Goal: Transaction & Acquisition: Subscribe to service/newsletter

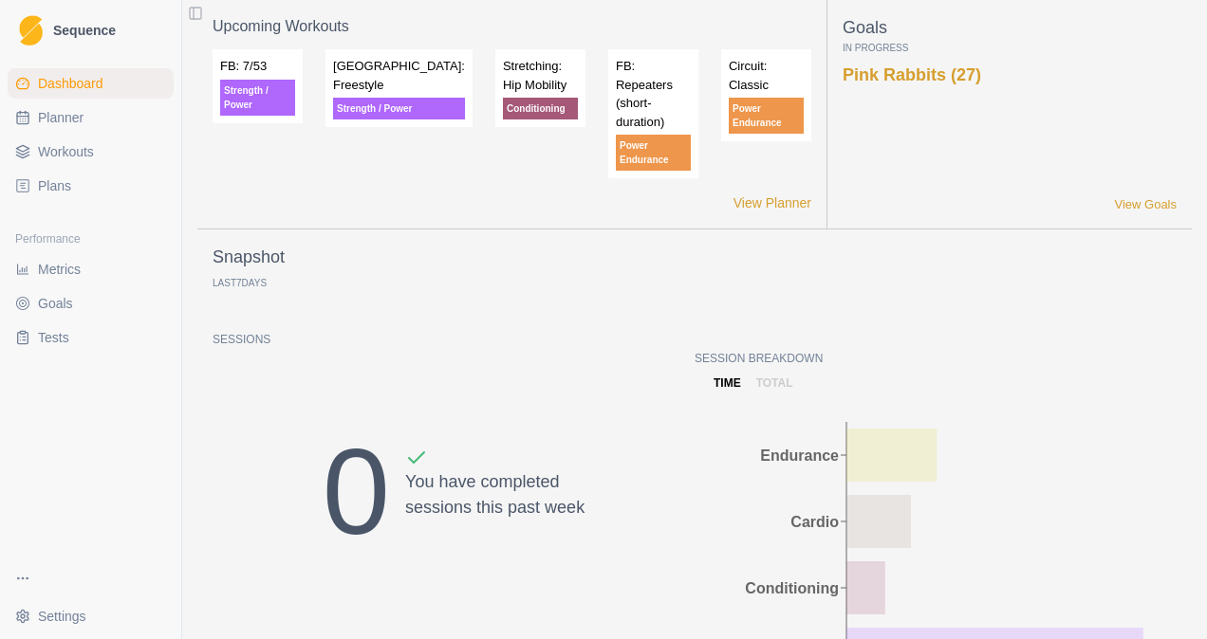
click at [69, 194] on link "Plans" at bounding box center [91, 186] width 166 height 30
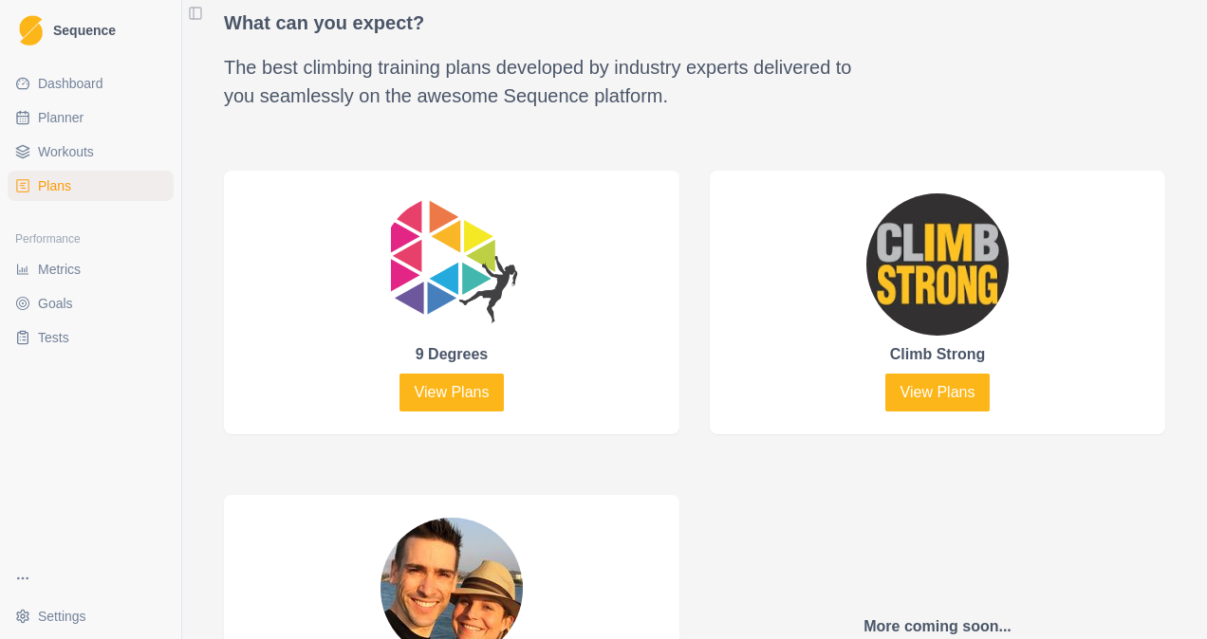
scroll to position [1044, 0]
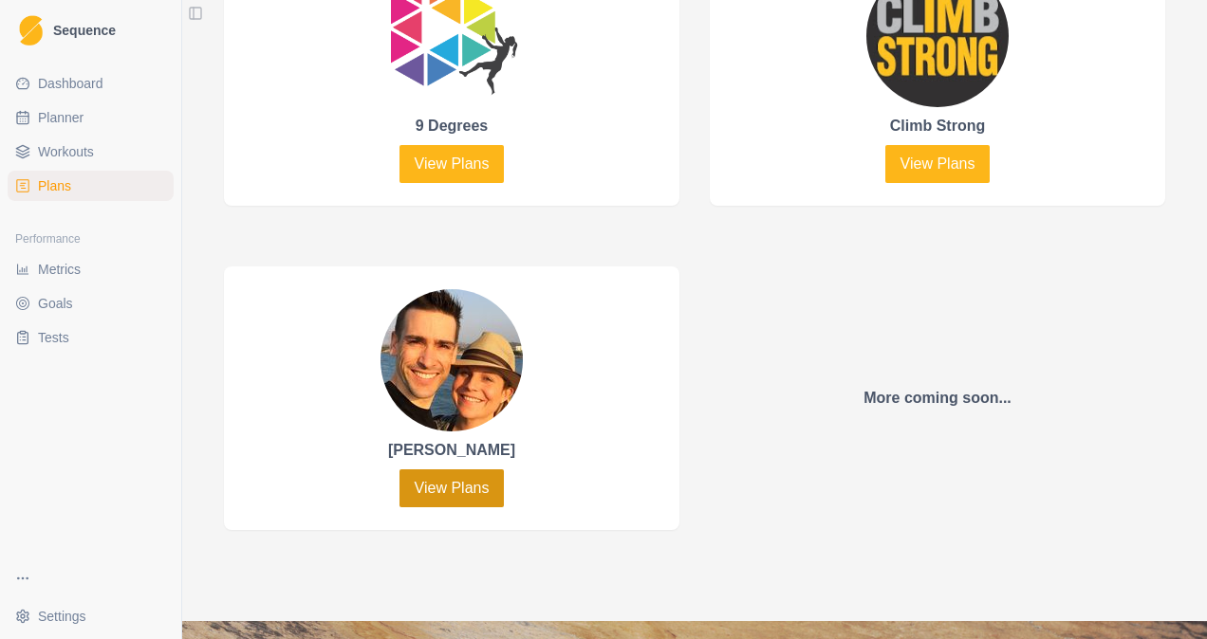
click at [434, 480] on link "View Plans" at bounding box center [451, 489] width 105 height 38
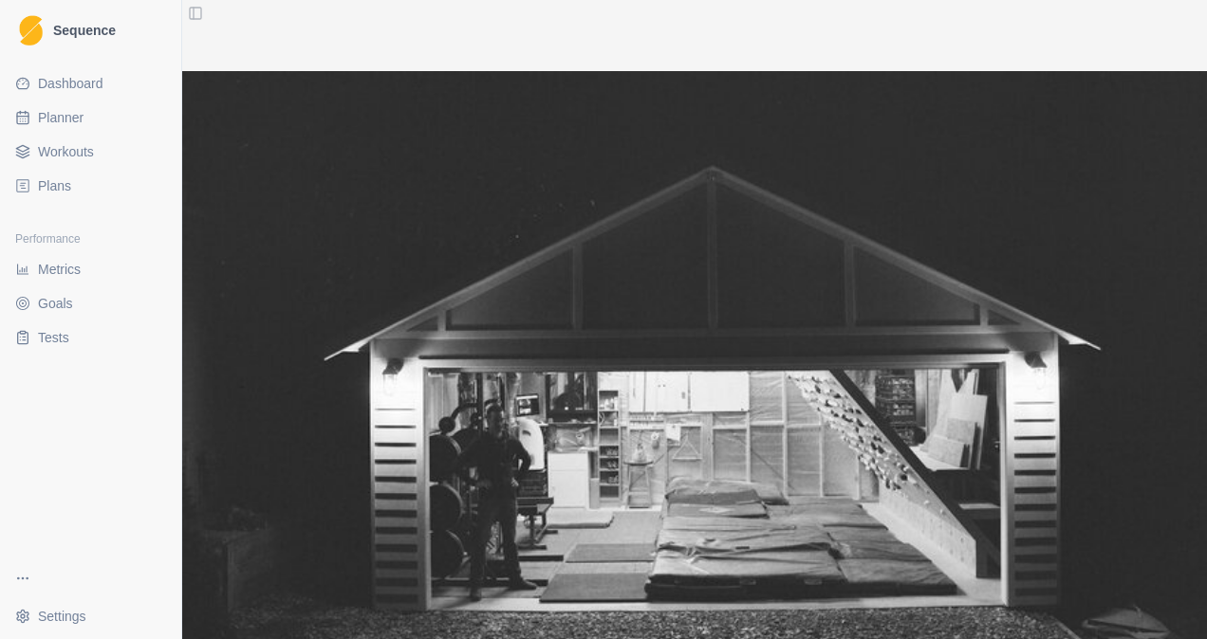
scroll to position [1310, 0]
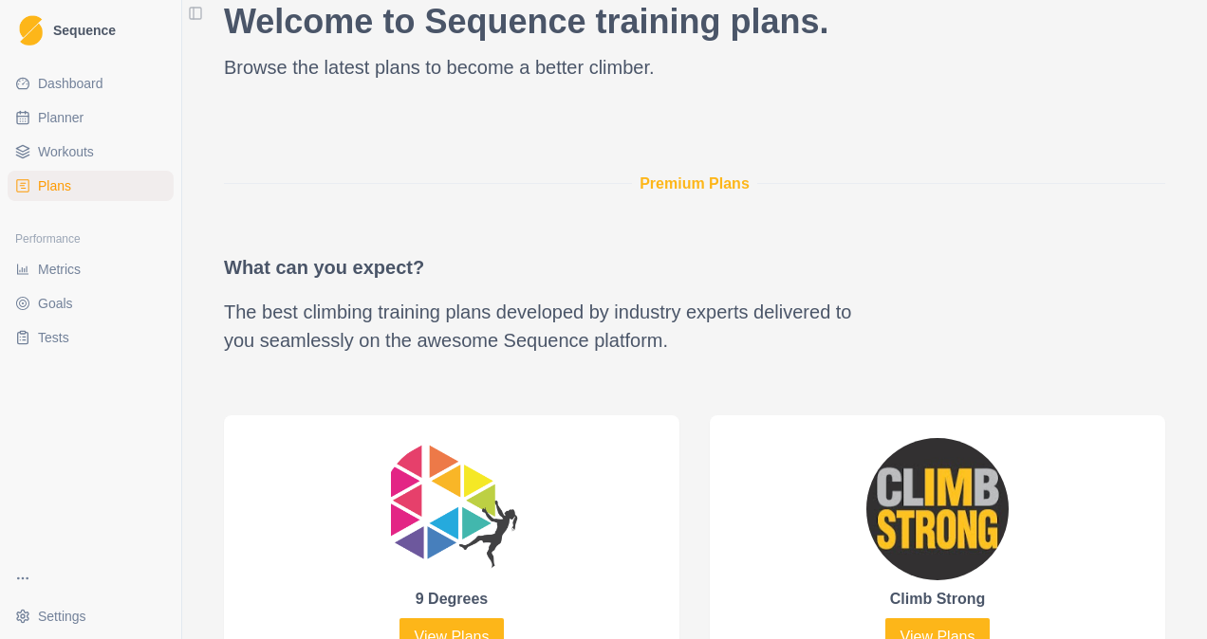
scroll to position [949, 0]
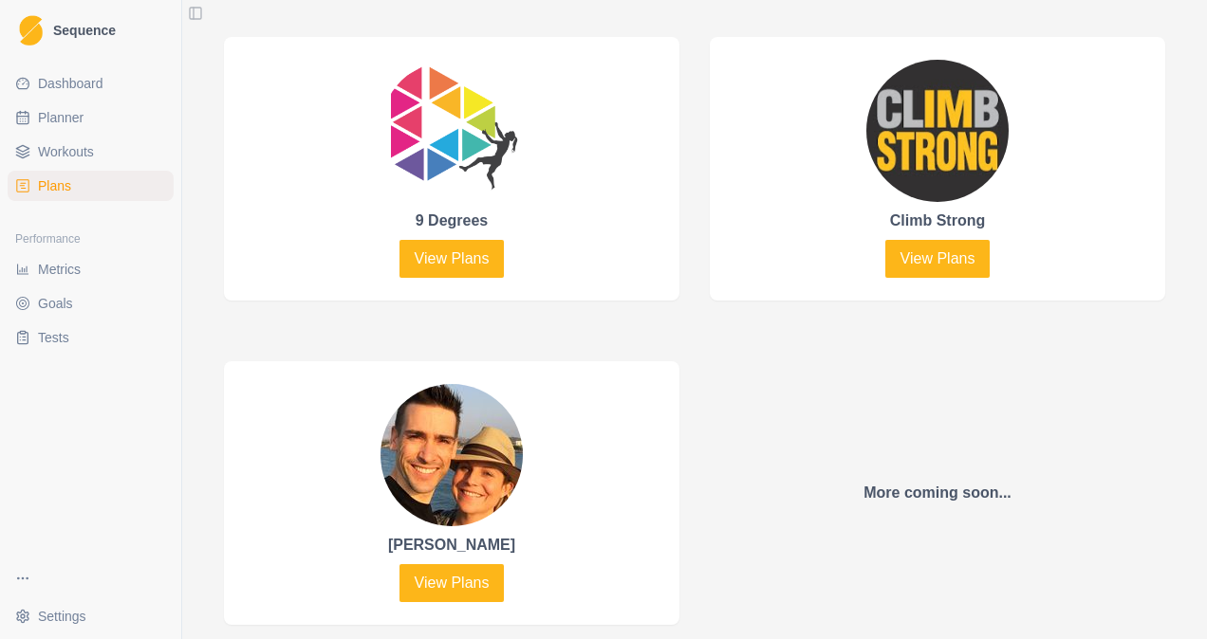
click at [933, 275] on div "Climb Strong View Plans" at bounding box center [937, 169] width 455 height 264
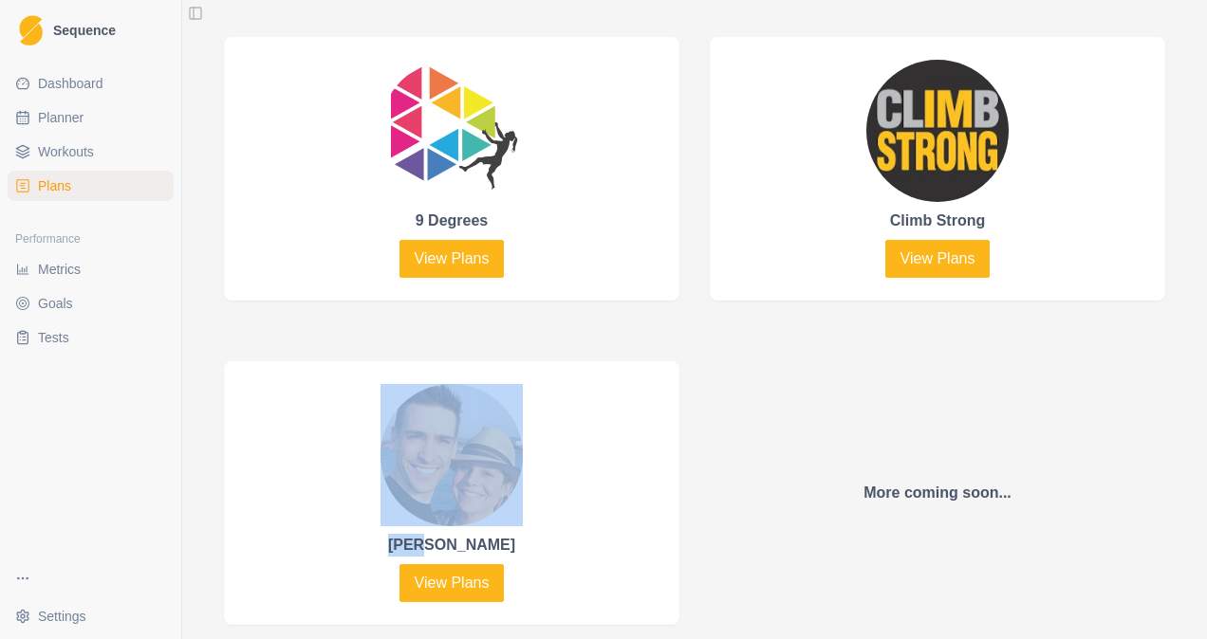
click at [932, 275] on div "Climb Strong View Plans" at bounding box center [937, 169] width 455 height 264
drag, startPoint x: 932, startPoint y: 275, endPoint x: 916, endPoint y: 254, distance: 25.8
click at [916, 254] on link "View Plans" at bounding box center [937, 259] width 105 height 38
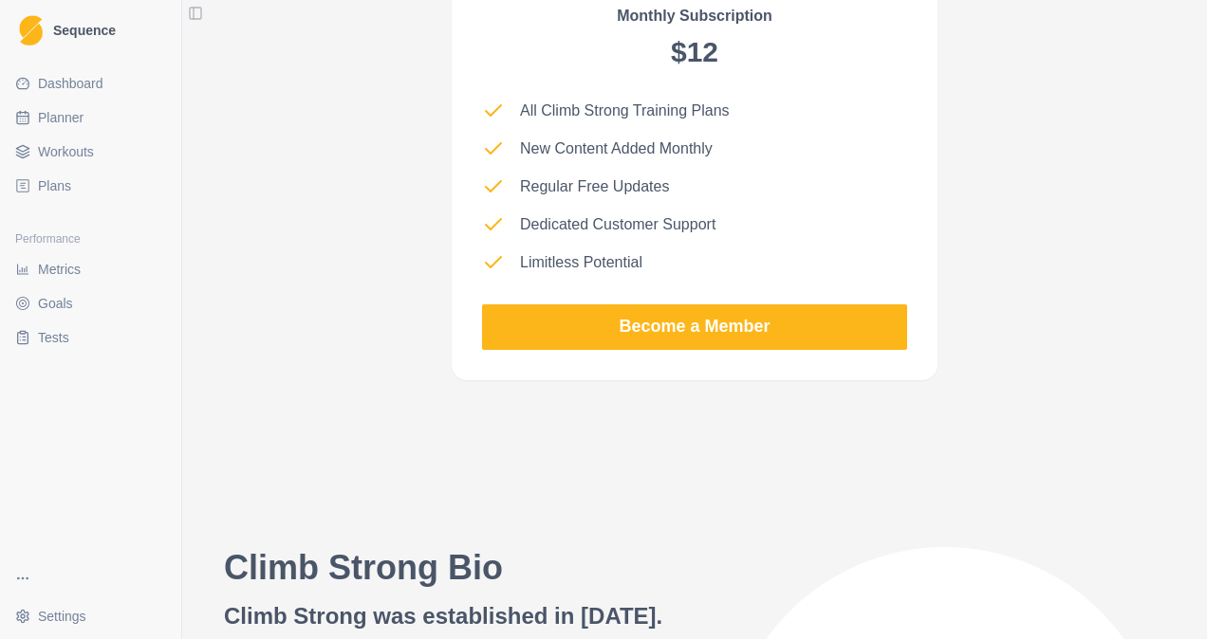
scroll to position [1897, 0]
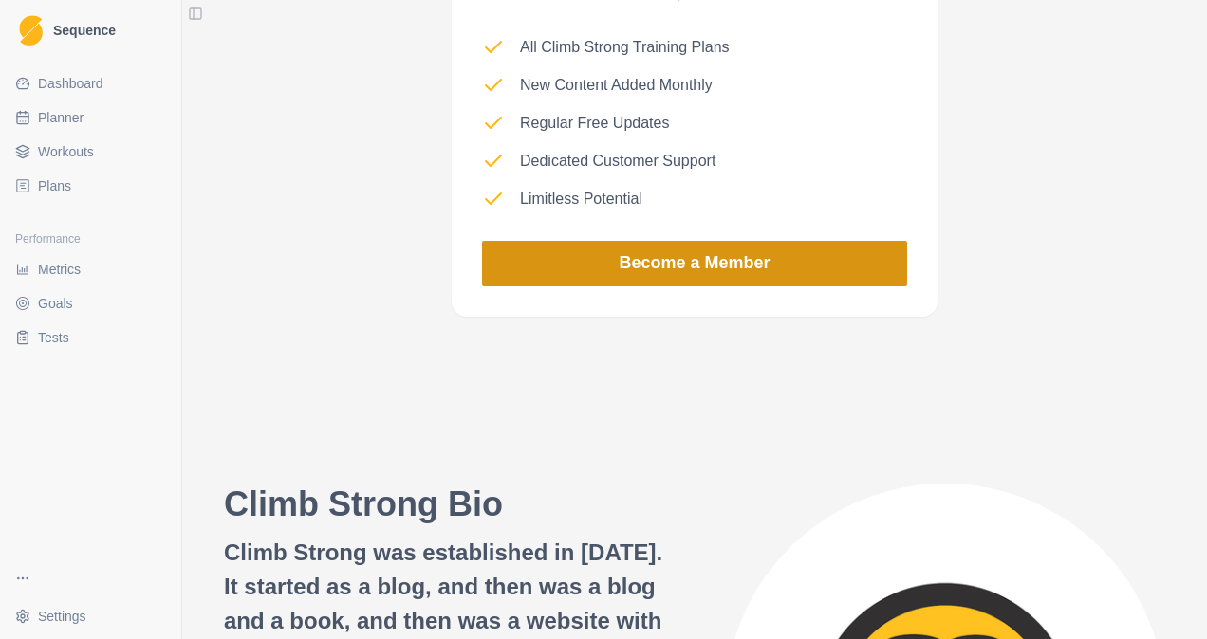
click at [637, 257] on link "Become a Member" at bounding box center [694, 264] width 425 height 46
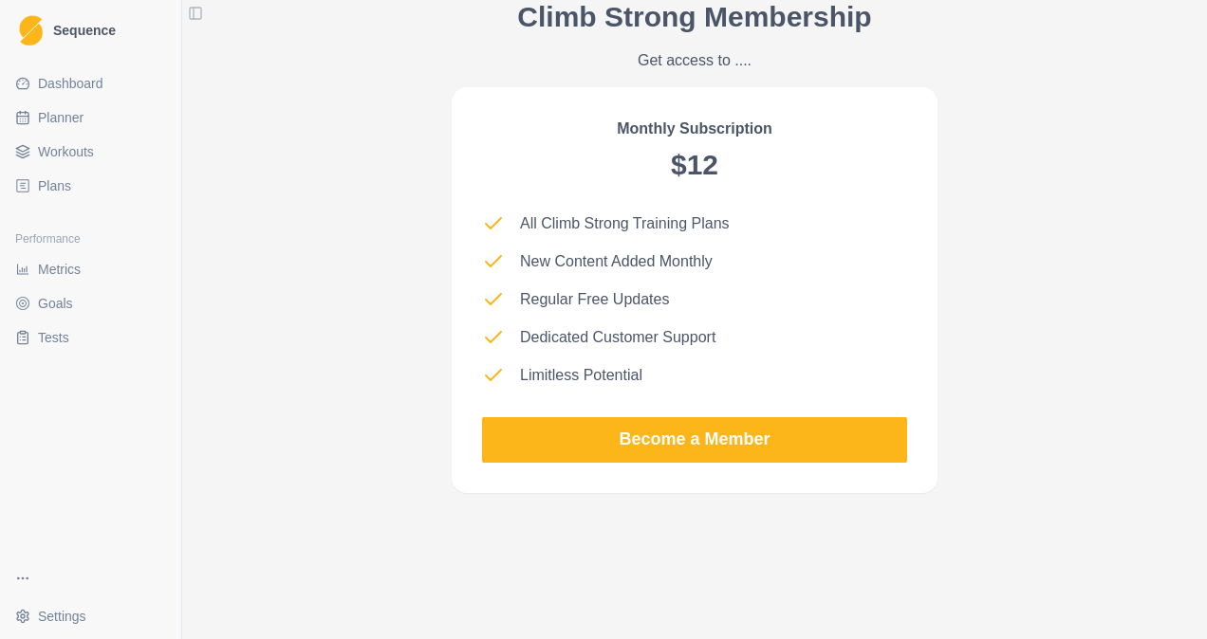
scroll to position [1613, 0]
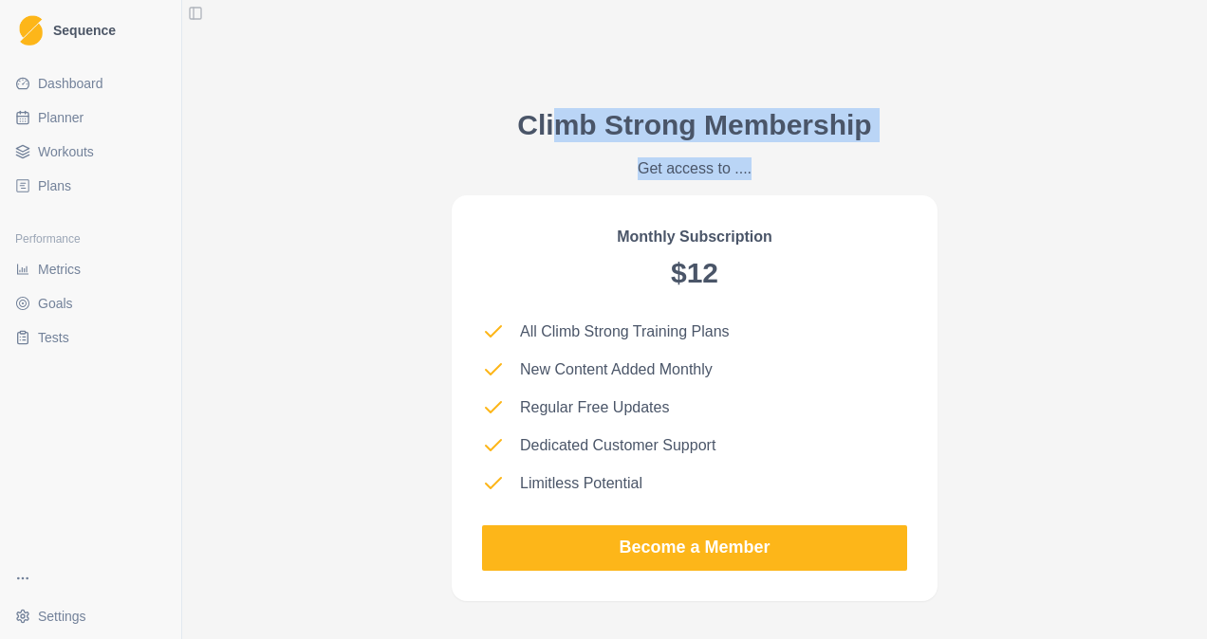
drag, startPoint x: 557, startPoint y: 124, endPoint x: 811, endPoint y: 150, distance: 255.5
click at [811, 150] on div "Climb Strong Membership Get access to ...." at bounding box center [694, 144] width 354 height 72
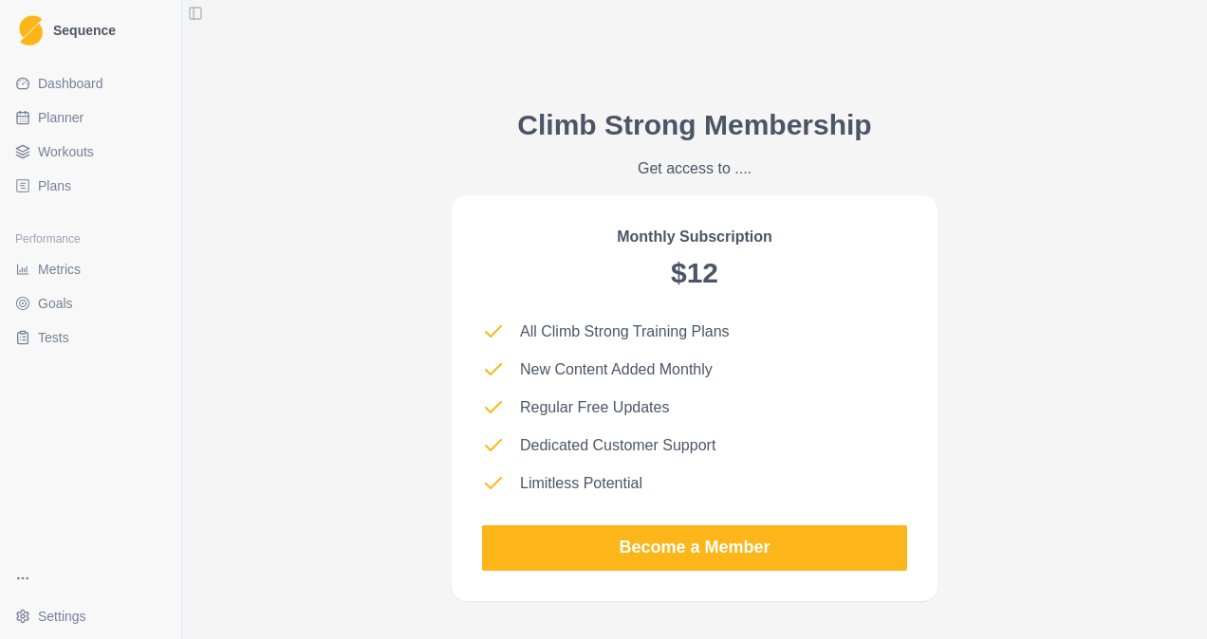
drag, startPoint x: 811, startPoint y: 150, endPoint x: 655, endPoint y: 216, distance: 170.0
click at [655, 216] on div "Monthly Subscription $12 All Climb Strong Training Plans New Content Added Mont…" at bounding box center [695, 398] width 486 height 406
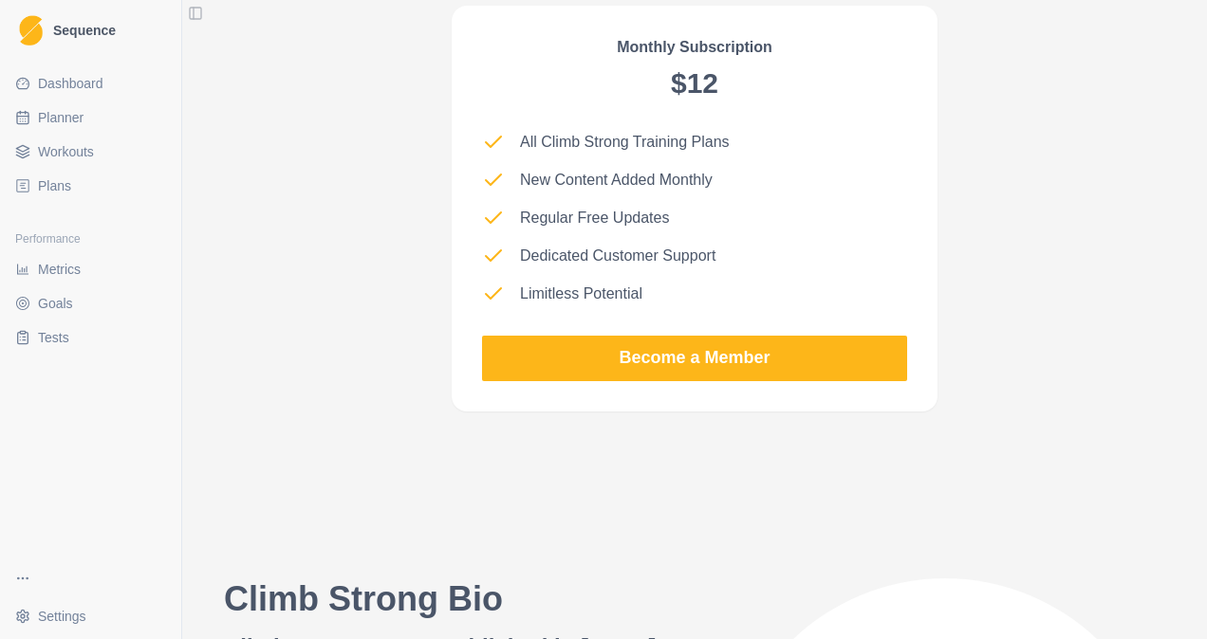
scroll to position [1708, 0]
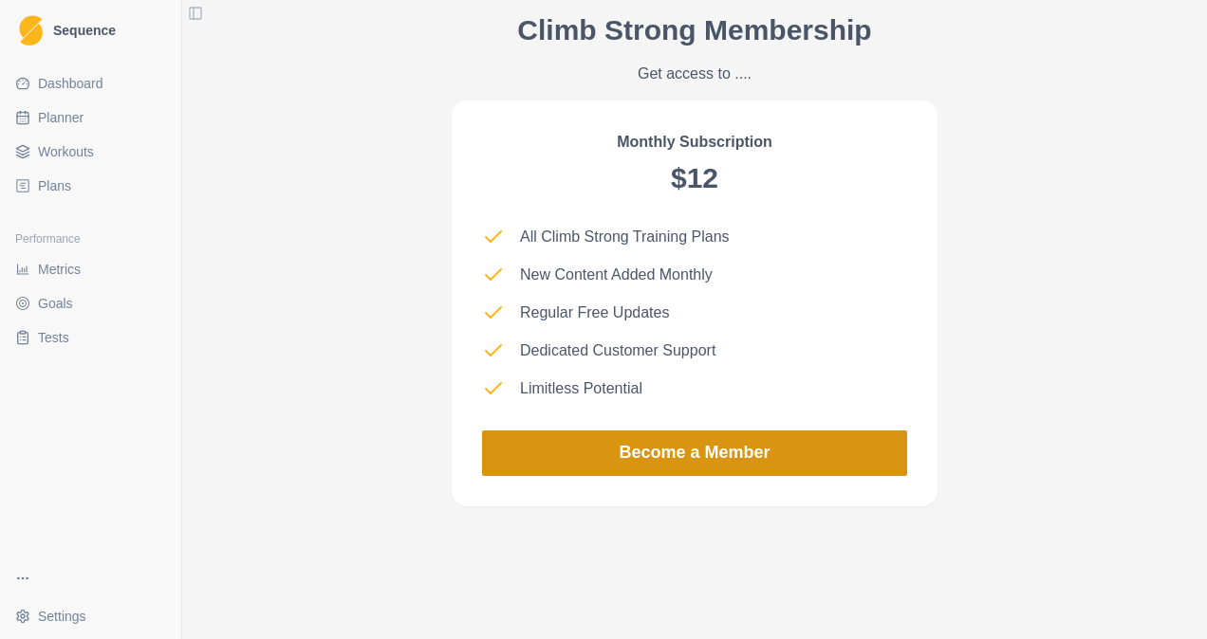
click at [565, 433] on link "Become a Member" at bounding box center [694, 454] width 425 height 46
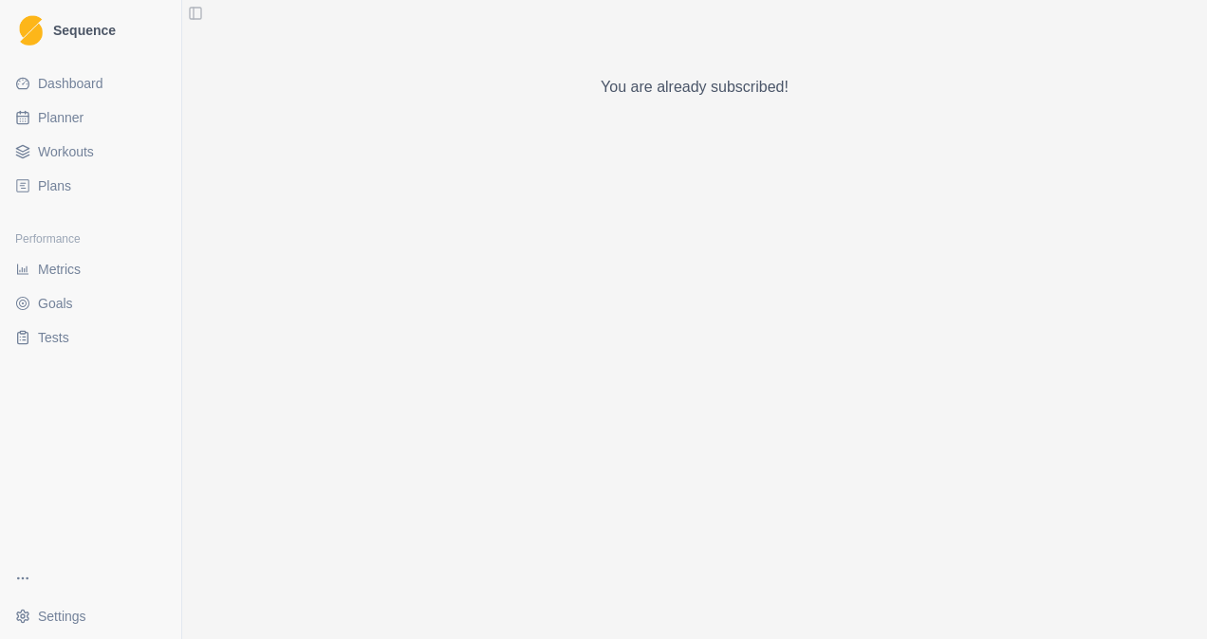
click at [201, 20] on button "Toggle Sidebar" at bounding box center [195, 13] width 27 height 27
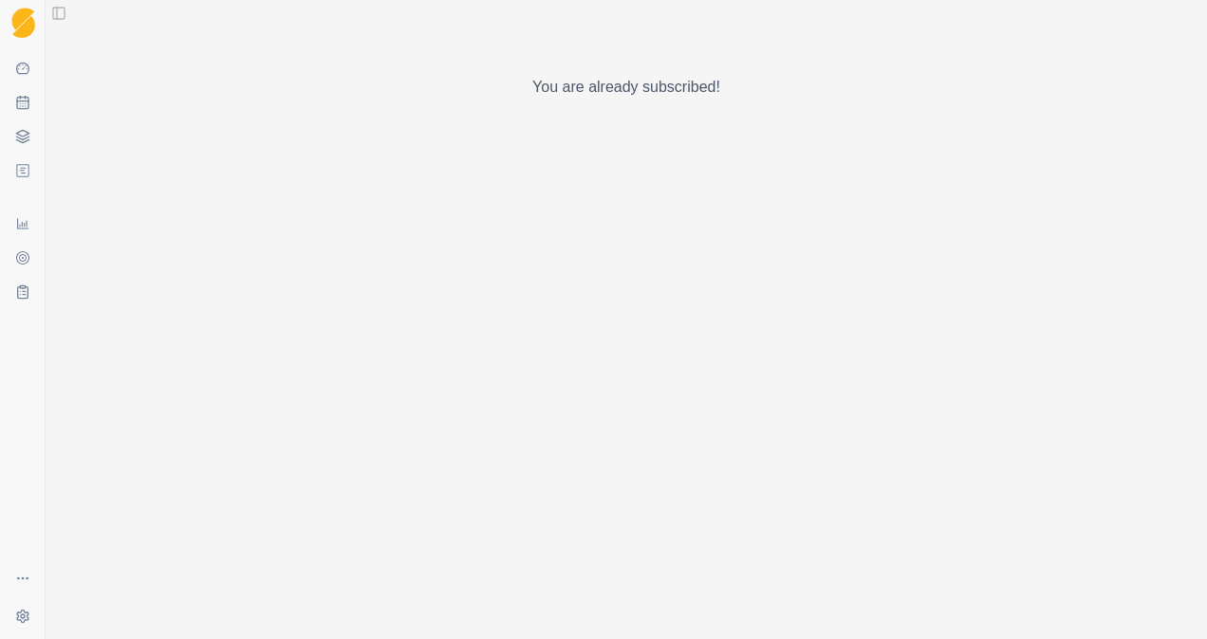
click at [55, 13] on button "Toggle Sidebar" at bounding box center [59, 13] width 27 height 27
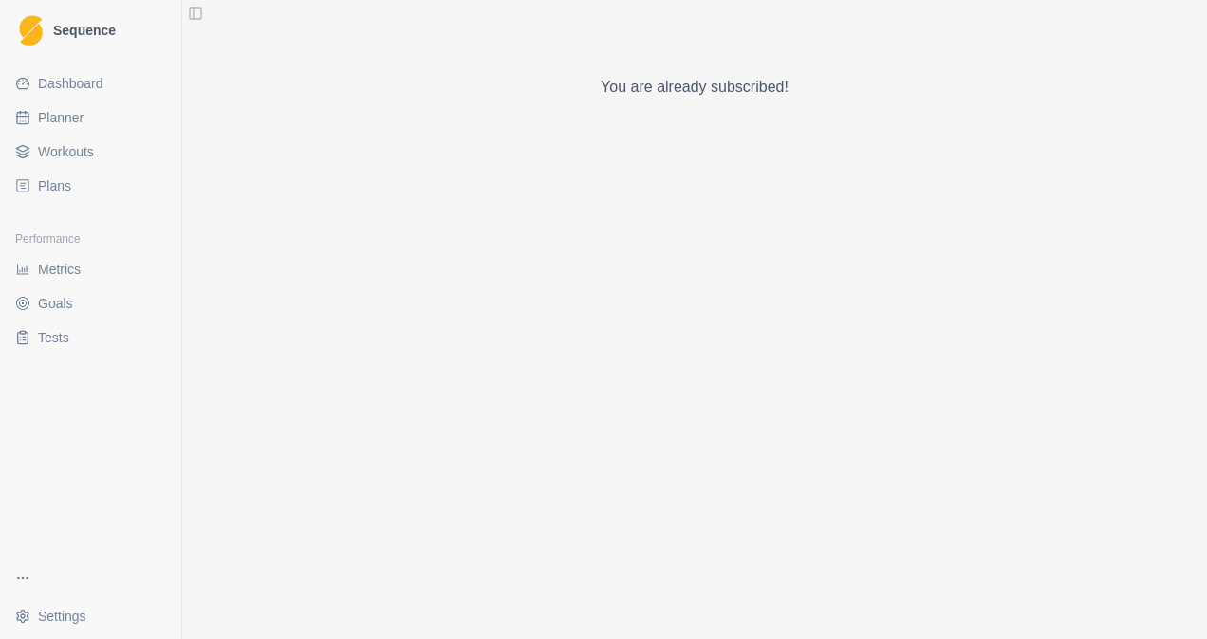
click at [51, 111] on span "Planner" at bounding box center [61, 117] width 46 height 19
select select "month"
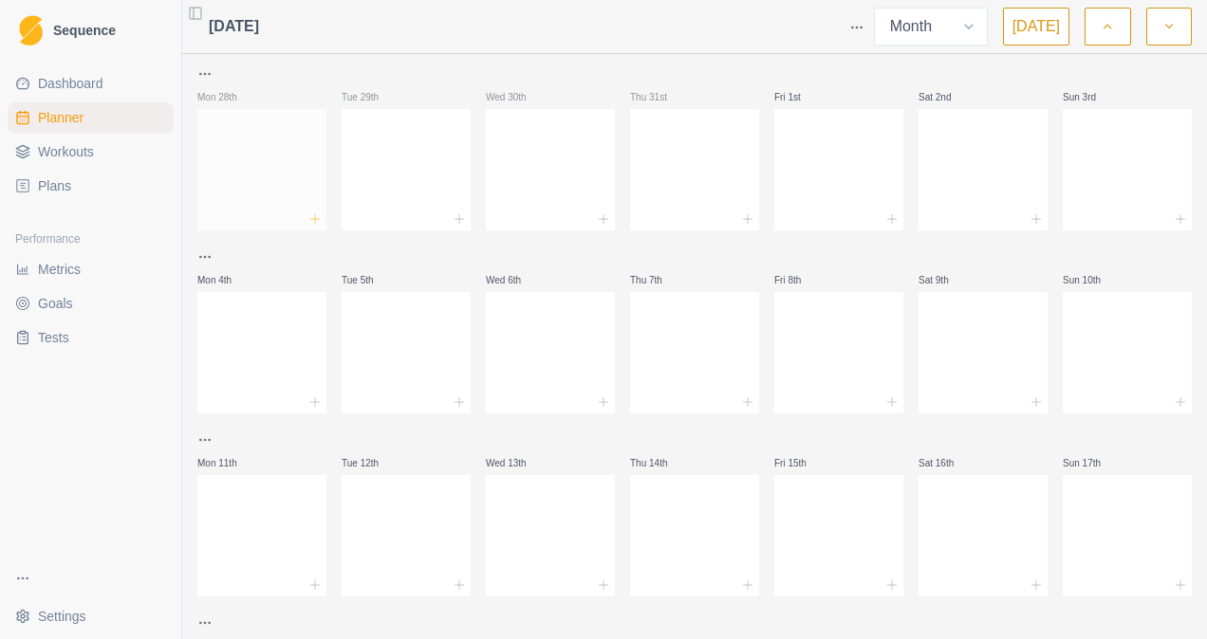
click at [318, 223] on icon at bounding box center [314, 219] width 15 height 15
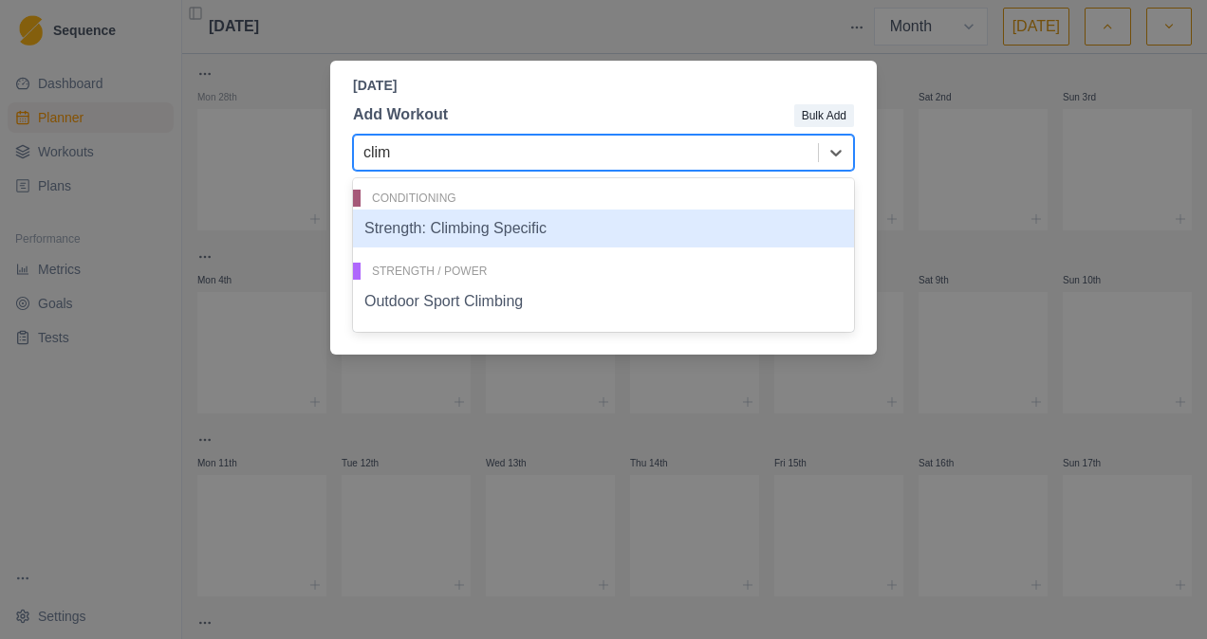
type input "climb"
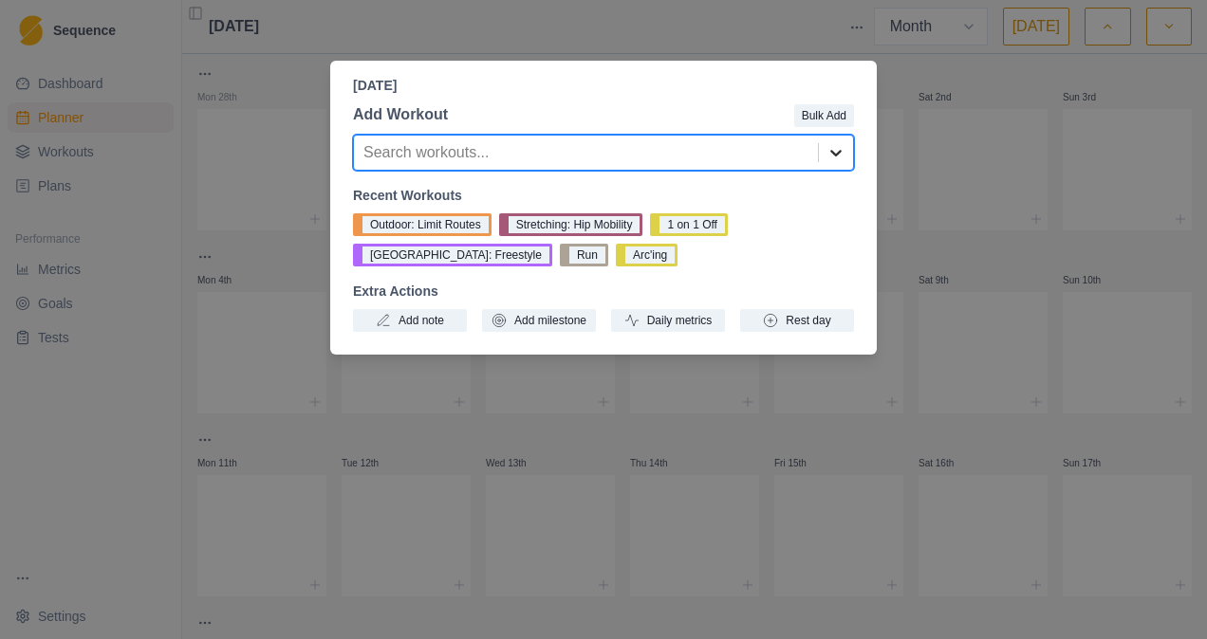
click at [822, 144] on div at bounding box center [836, 153] width 34 height 34
click at [595, 46] on div "[DATE] Add Workout Bulk Add Search workouts... Recent Workouts Outdoor: Limit R…" at bounding box center [603, 319] width 1207 height 639
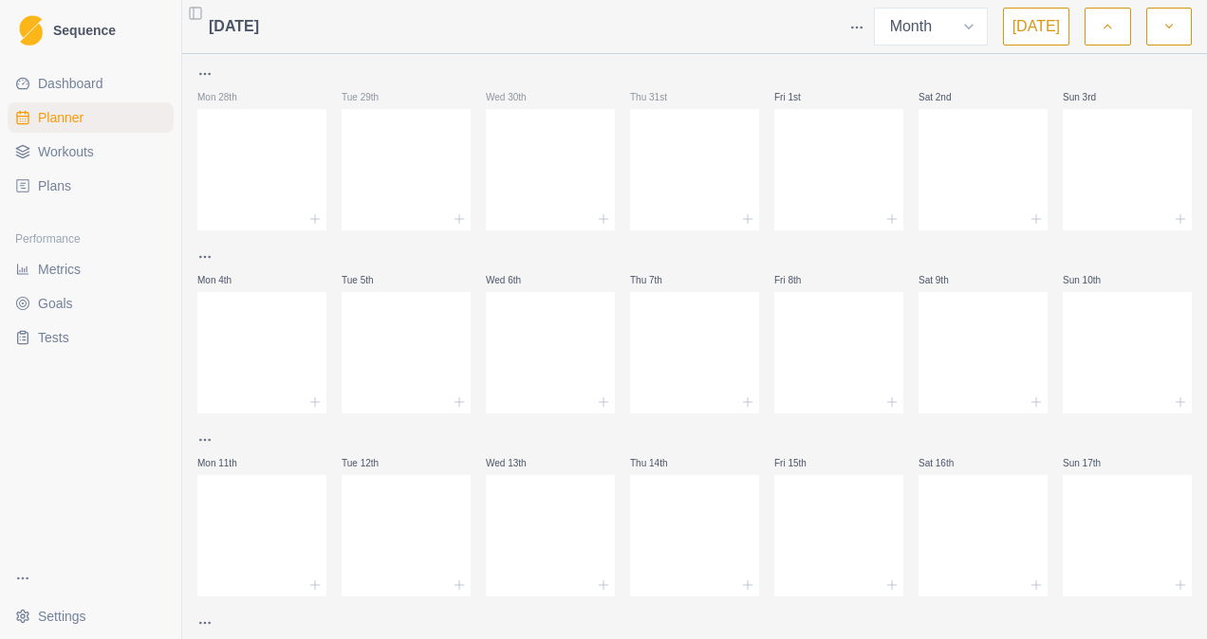
click at [28, 194] on link "Plans" at bounding box center [91, 186] width 166 height 30
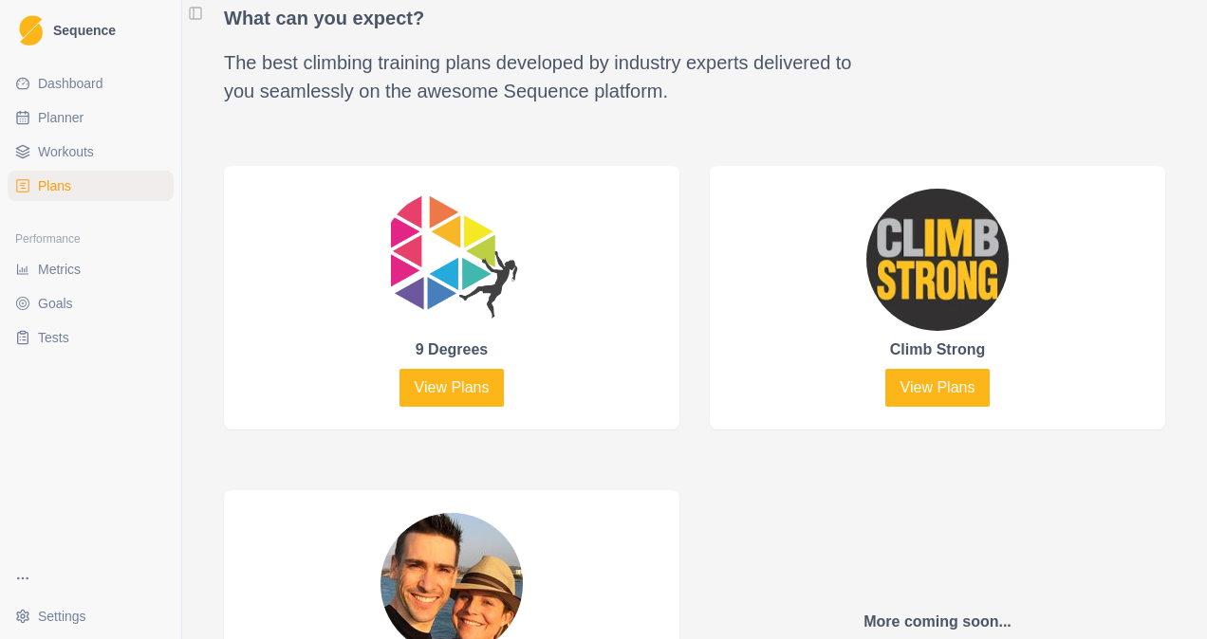
scroll to position [958, 0]
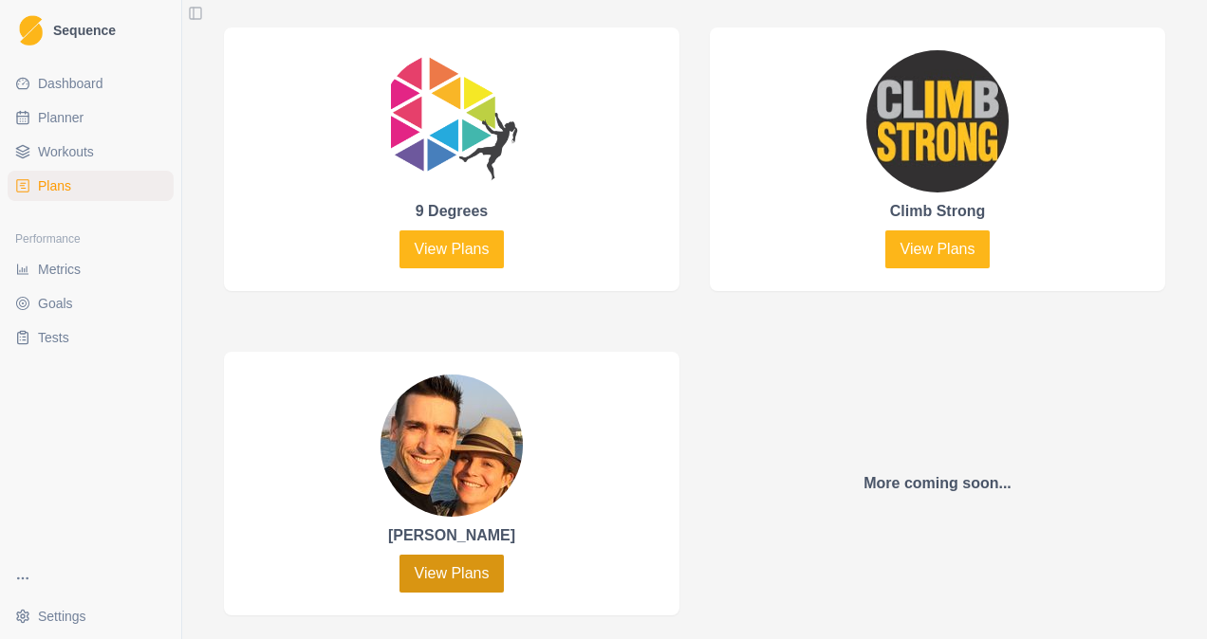
click at [474, 565] on link "View Plans" at bounding box center [451, 574] width 105 height 38
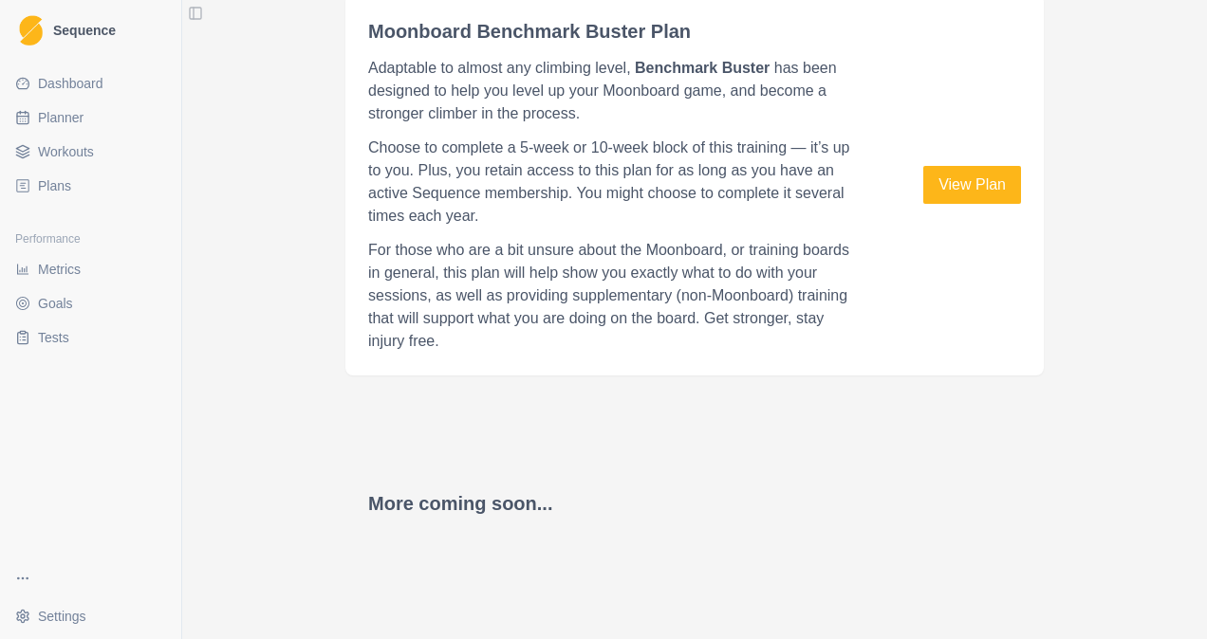
scroll to position [1304, 0]
click at [957, 193] on link "View Plan" at bounding box center [972, 184] width 98 height 38
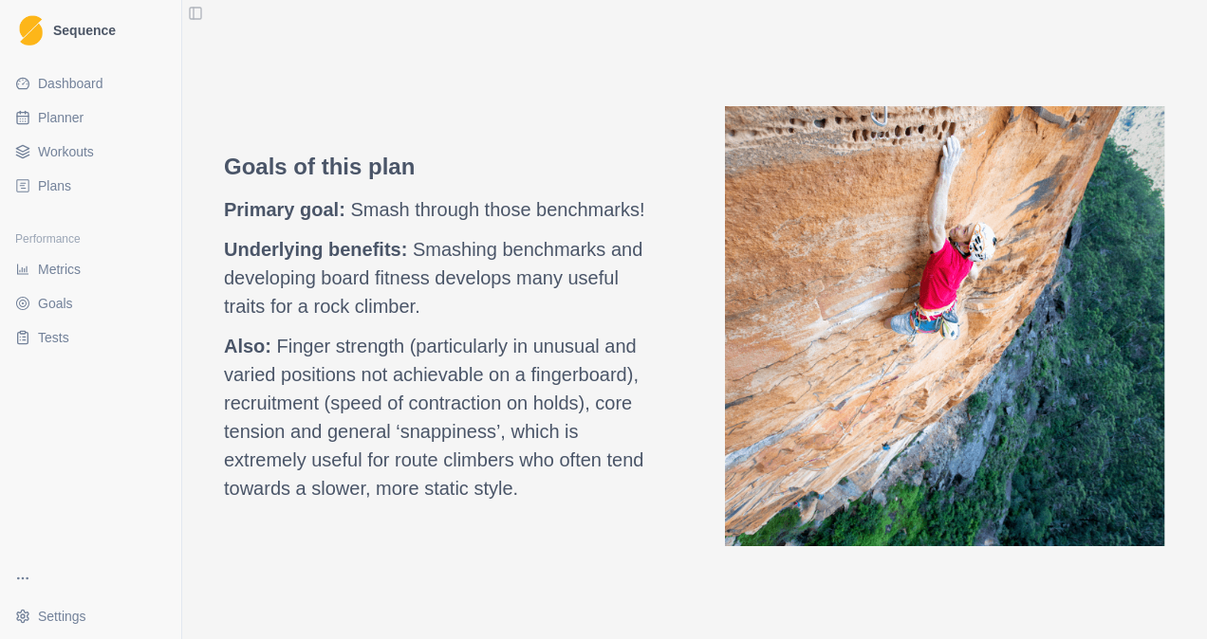
scroll to position [1653, 0]
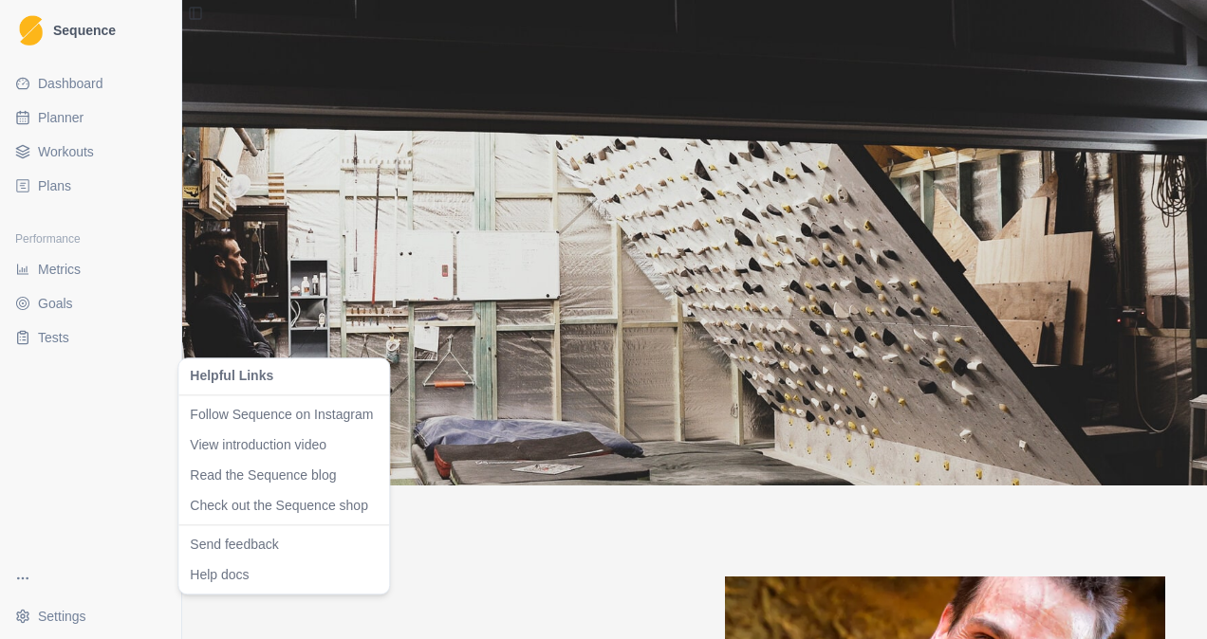
click at [12, 576] on html "Sequence Dashboard Planner Workouts Plans Performance Metrics Goals Tests Setti…" at bounding box center [603, 319] width 1207 height 639
click at [46, 197] on html "Sequence Dashboard Planner Workouts Plans Performance Metrics Goals Tests Setti…" at bounding box center [603, 319] width 1207 height 639
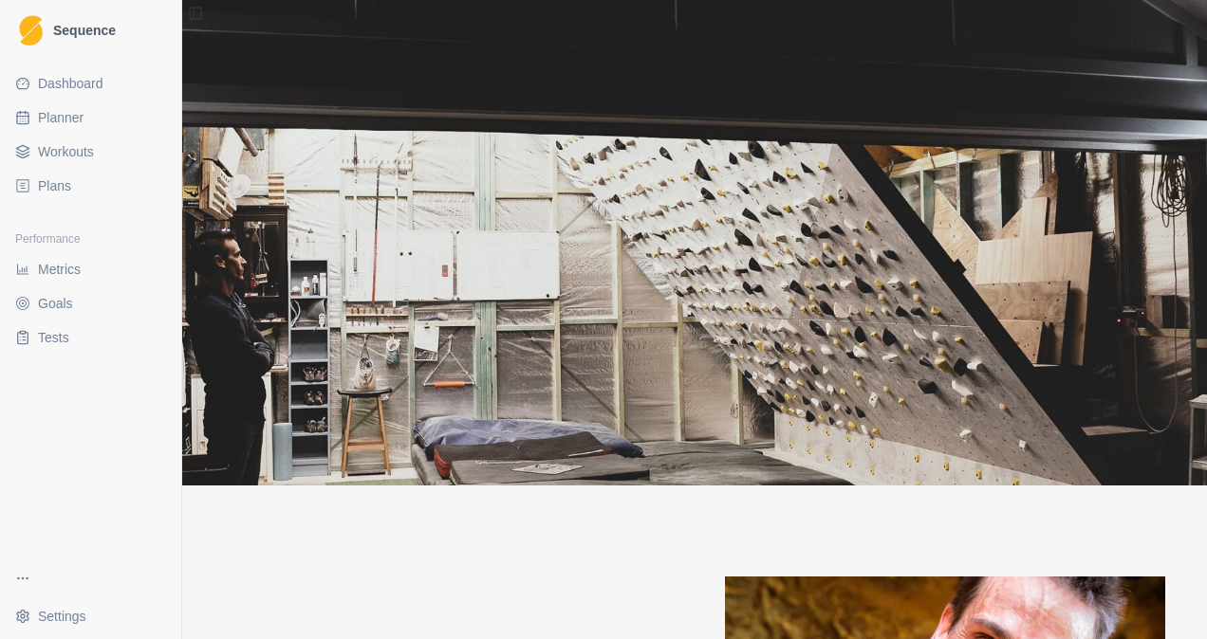
click at [47, 194] on span "Plans" at bounding box center [54, 185] width 33 height 19
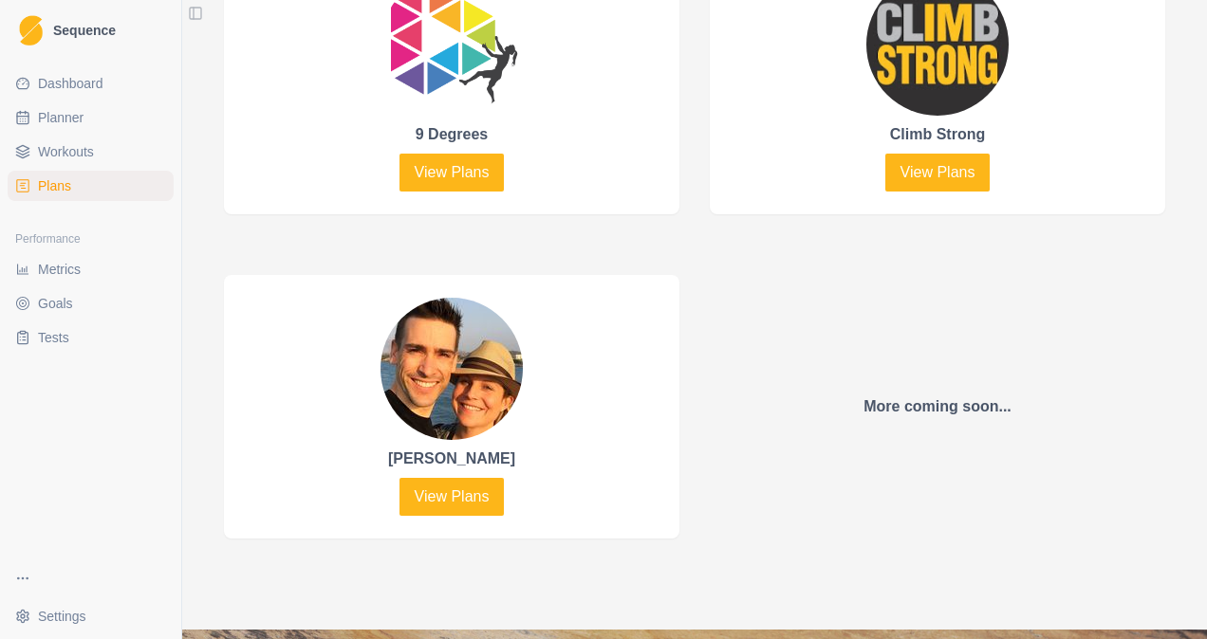
scroll to position [1040, 0]
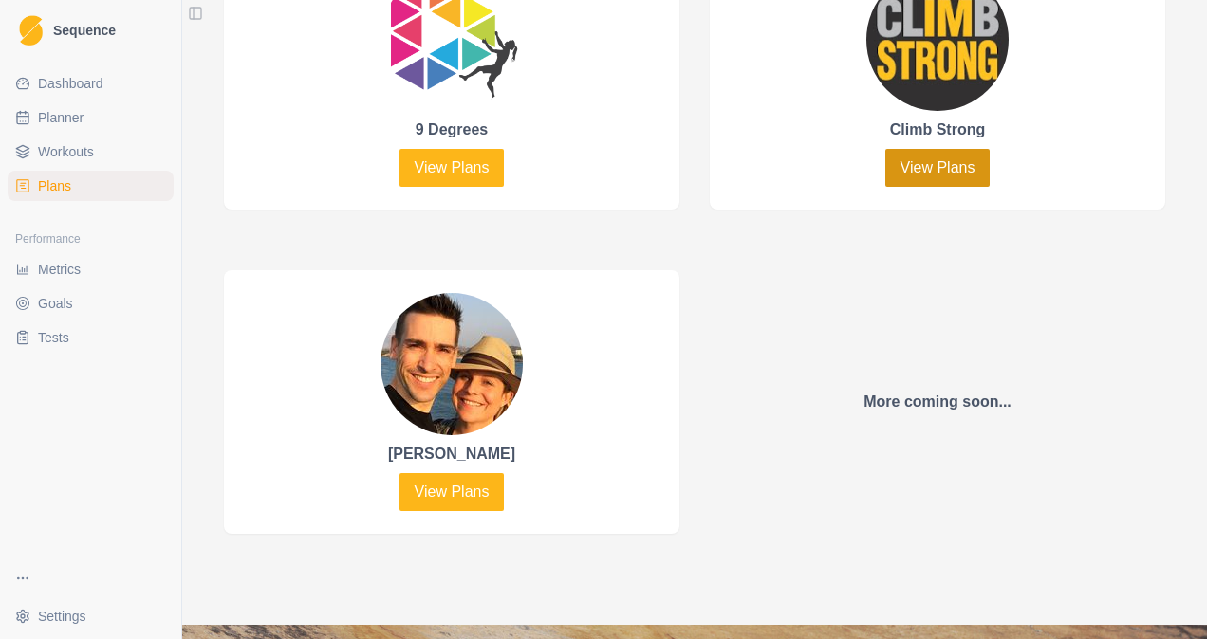
click at [896, 173] on link "View Plans" at bounding box center [937, 168] width 105 height 38
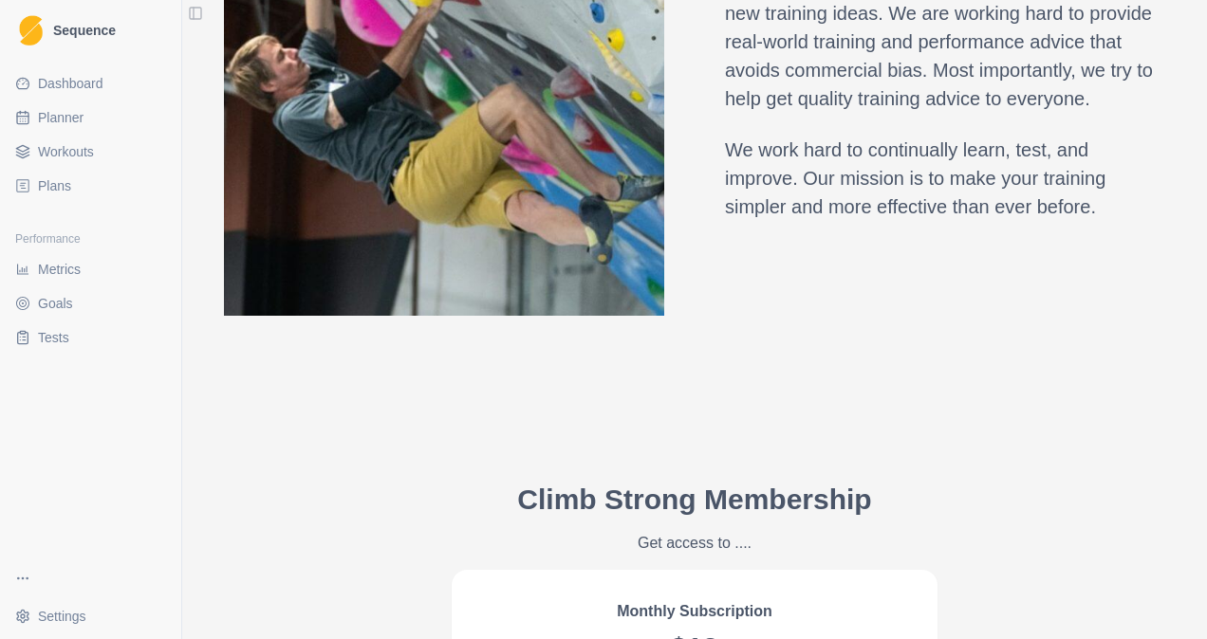
scroll to position [1720, 0]
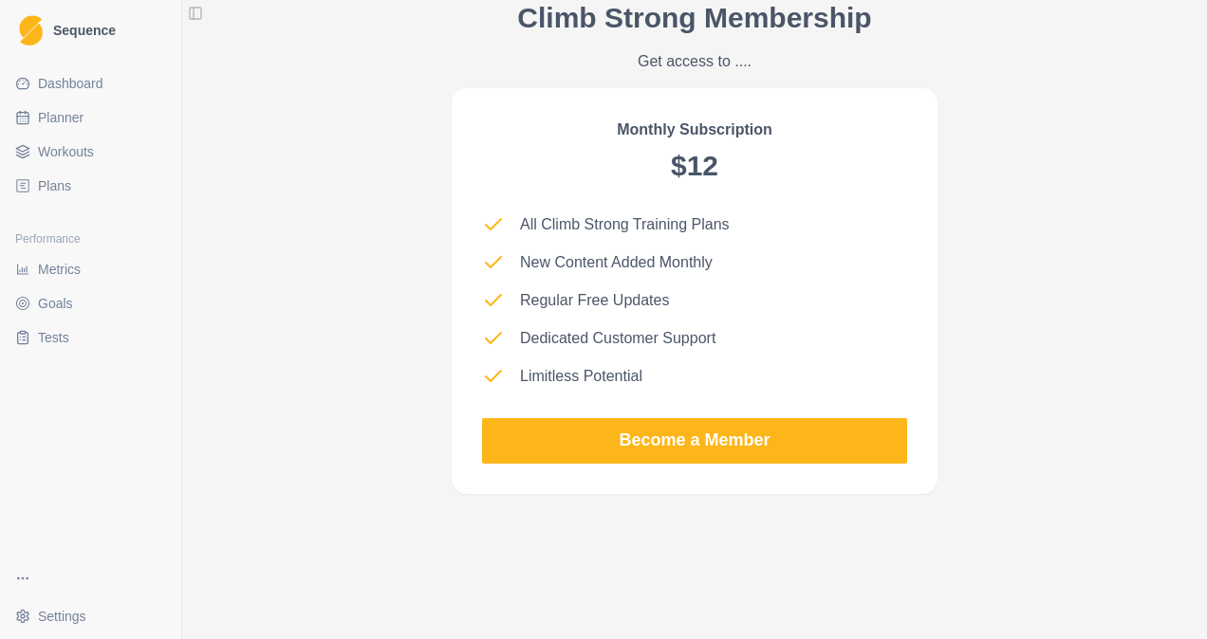
click at [676, 254] on p "New Content Added Monthly" at bounding box center [616, 262] width 193 height 23
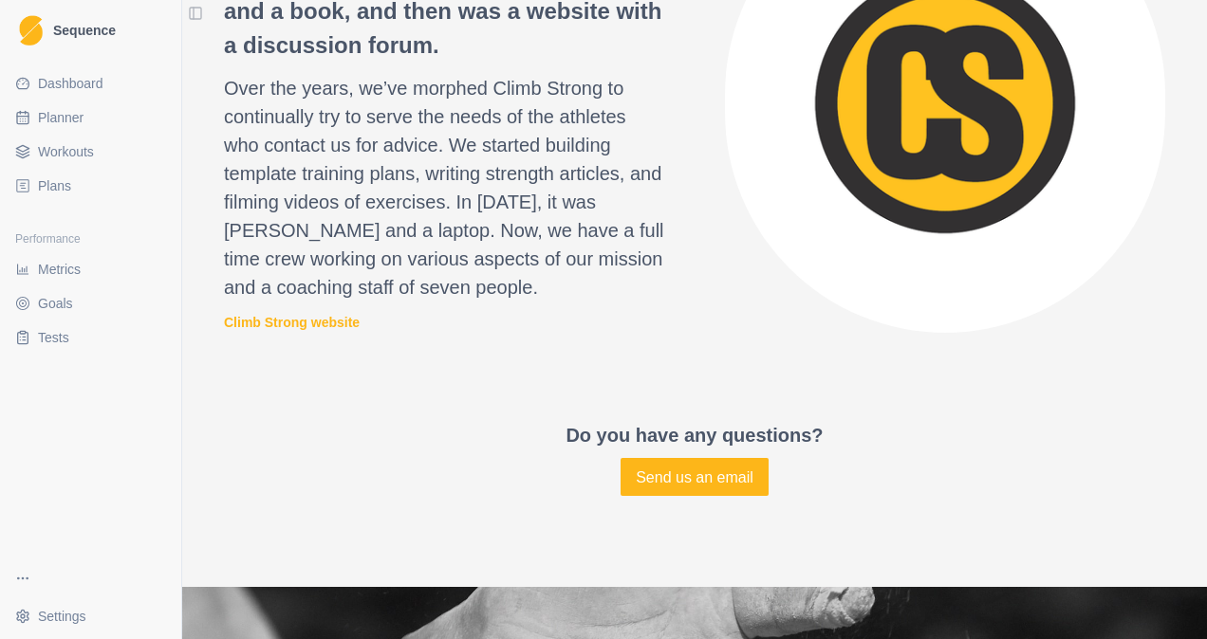
scroll to position [2711, 0]
